Goal: Understand process/instructions: Learn about a topic

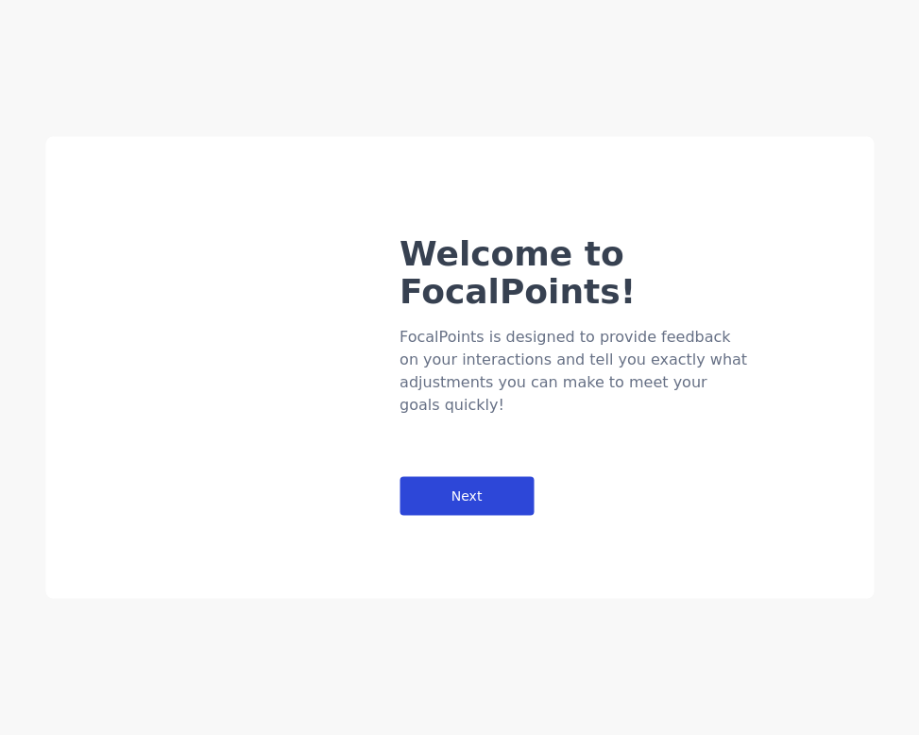
click at [471, 477] on div "Next" at bounding box center [466, 496] width 134 height 39
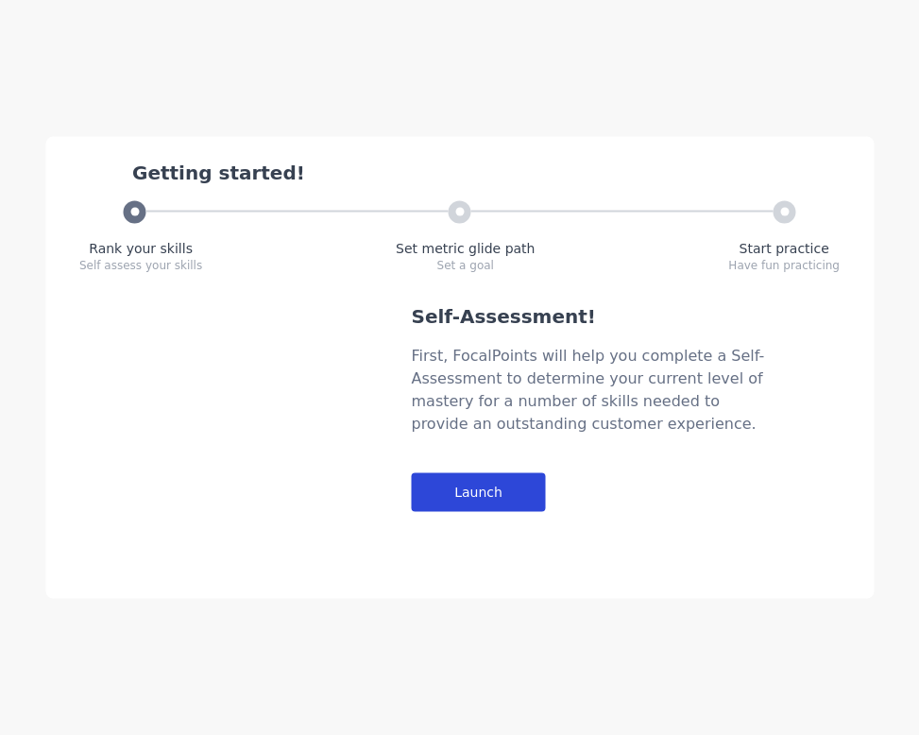
click at [461, 483] on div "Launch" at bounding box center [478, 492] width 134 height 39
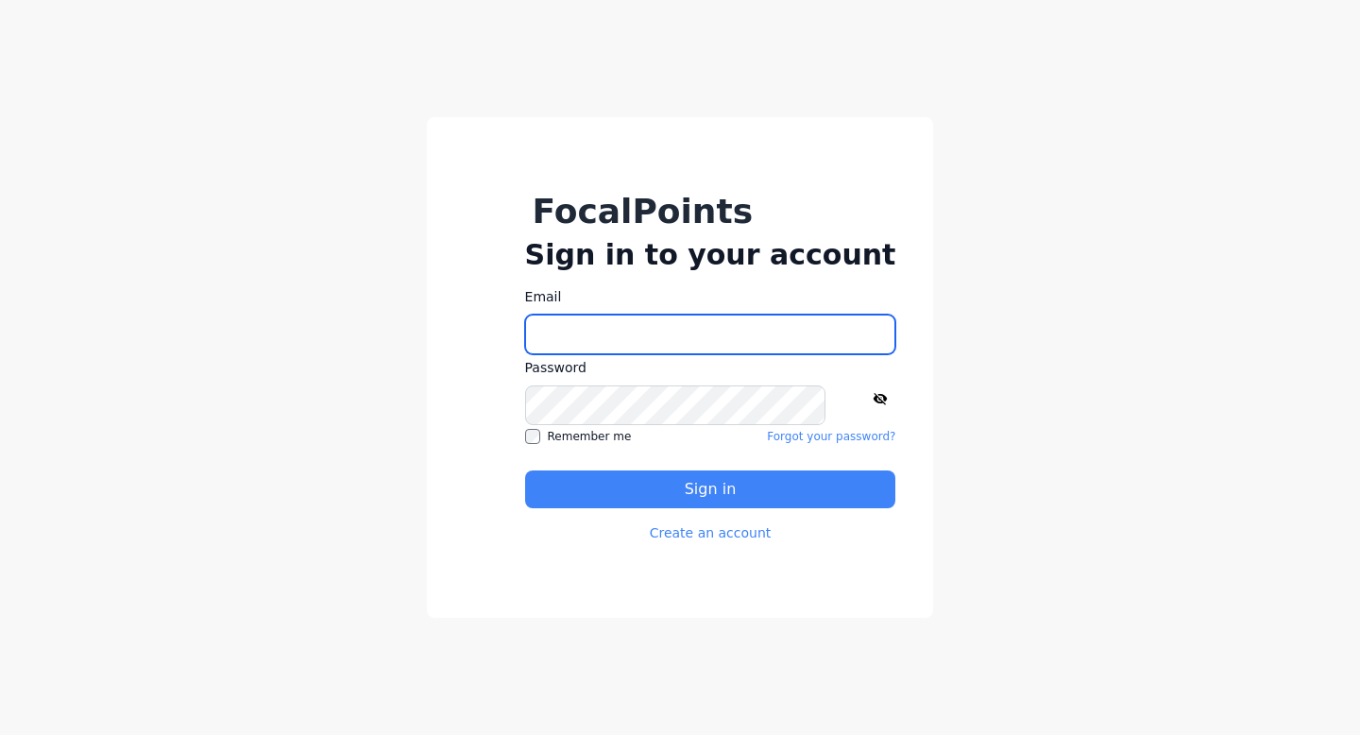
type input "**********"
